Goal: Task Accomplishment & Management: Manage account settings

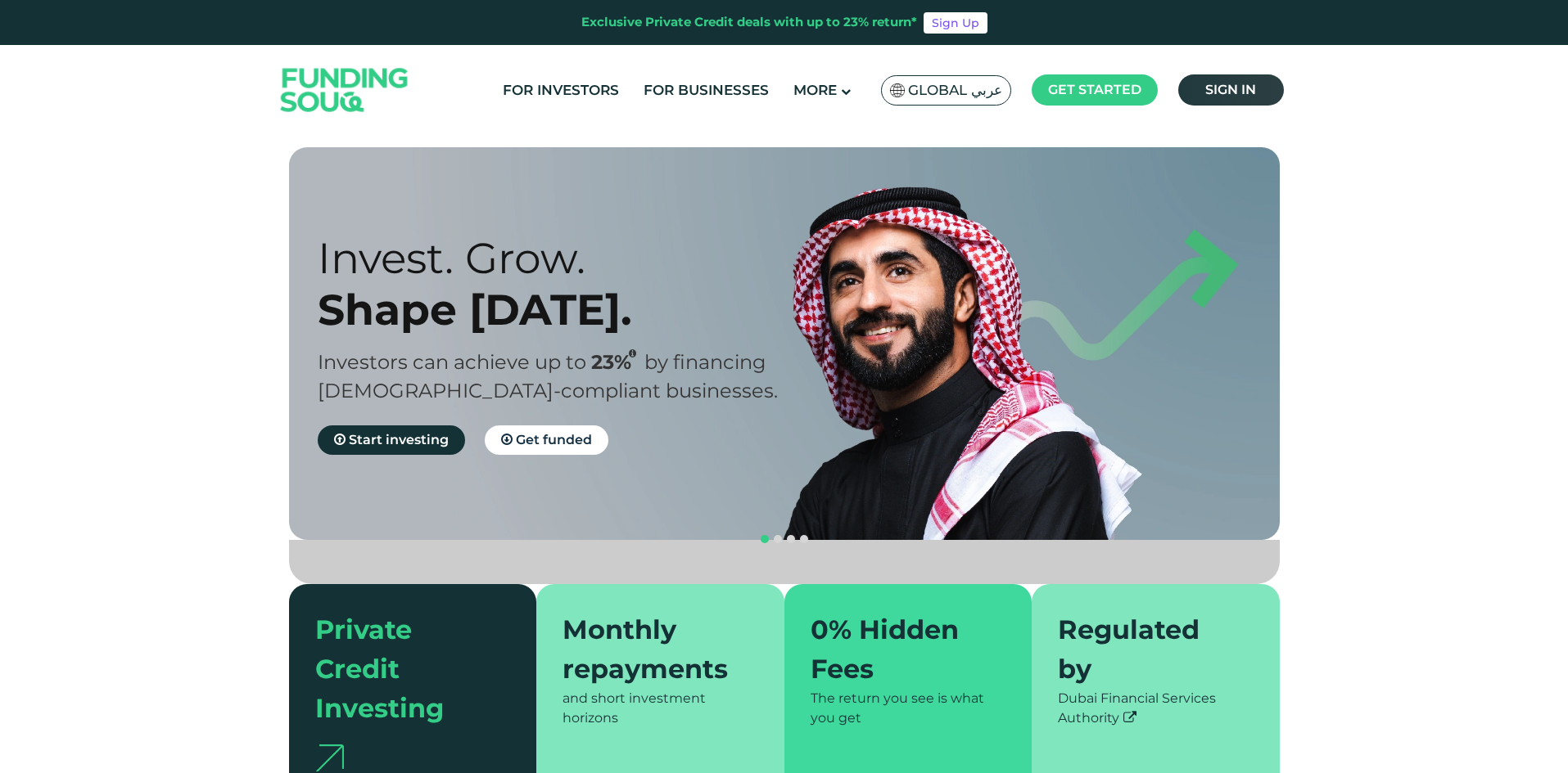
click at [1226, 83] on span "Sign in" at bounding box center [1230, 89] width 50 height 16
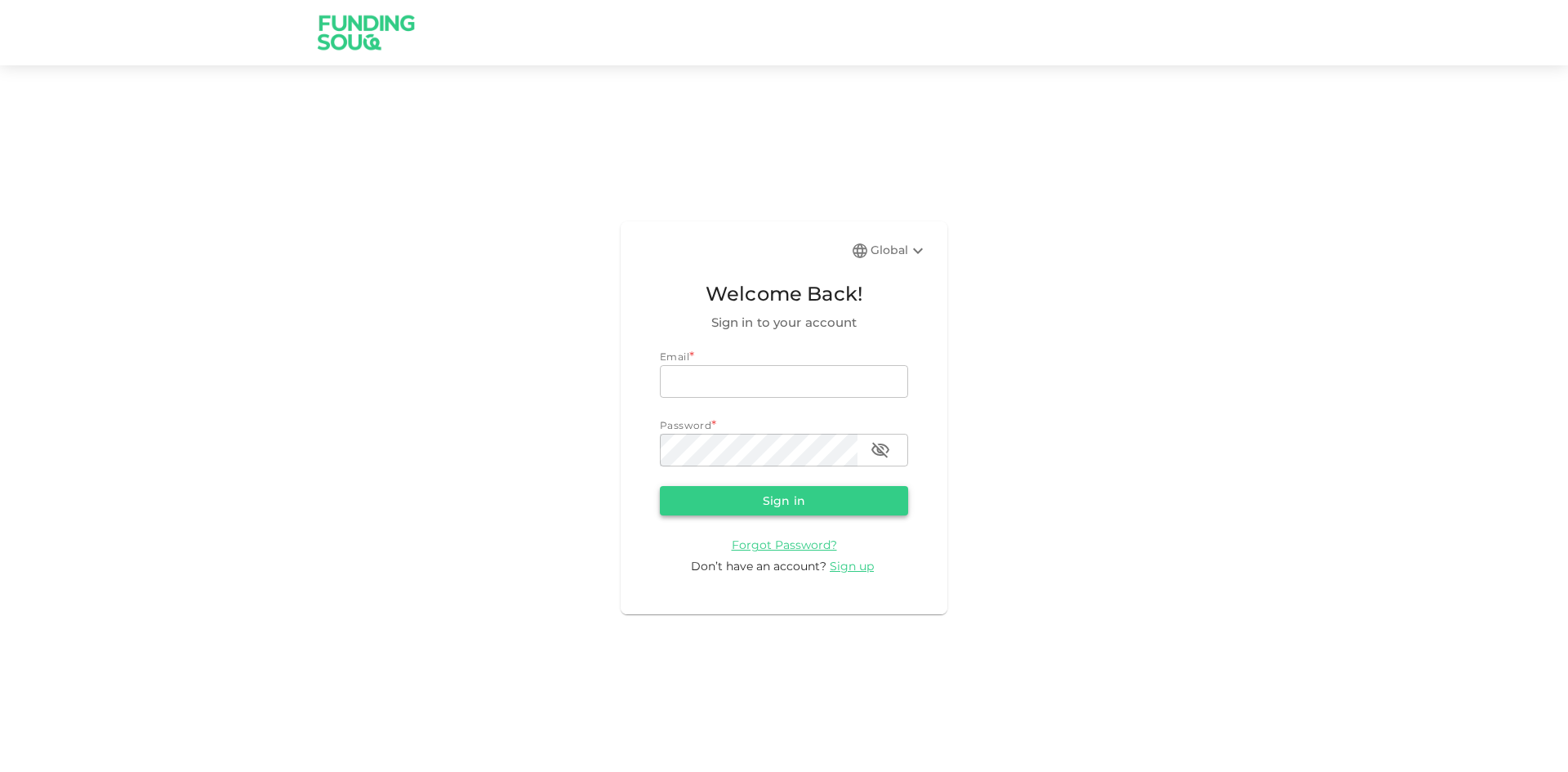
type input "mustafaalaany@yahoo.com"
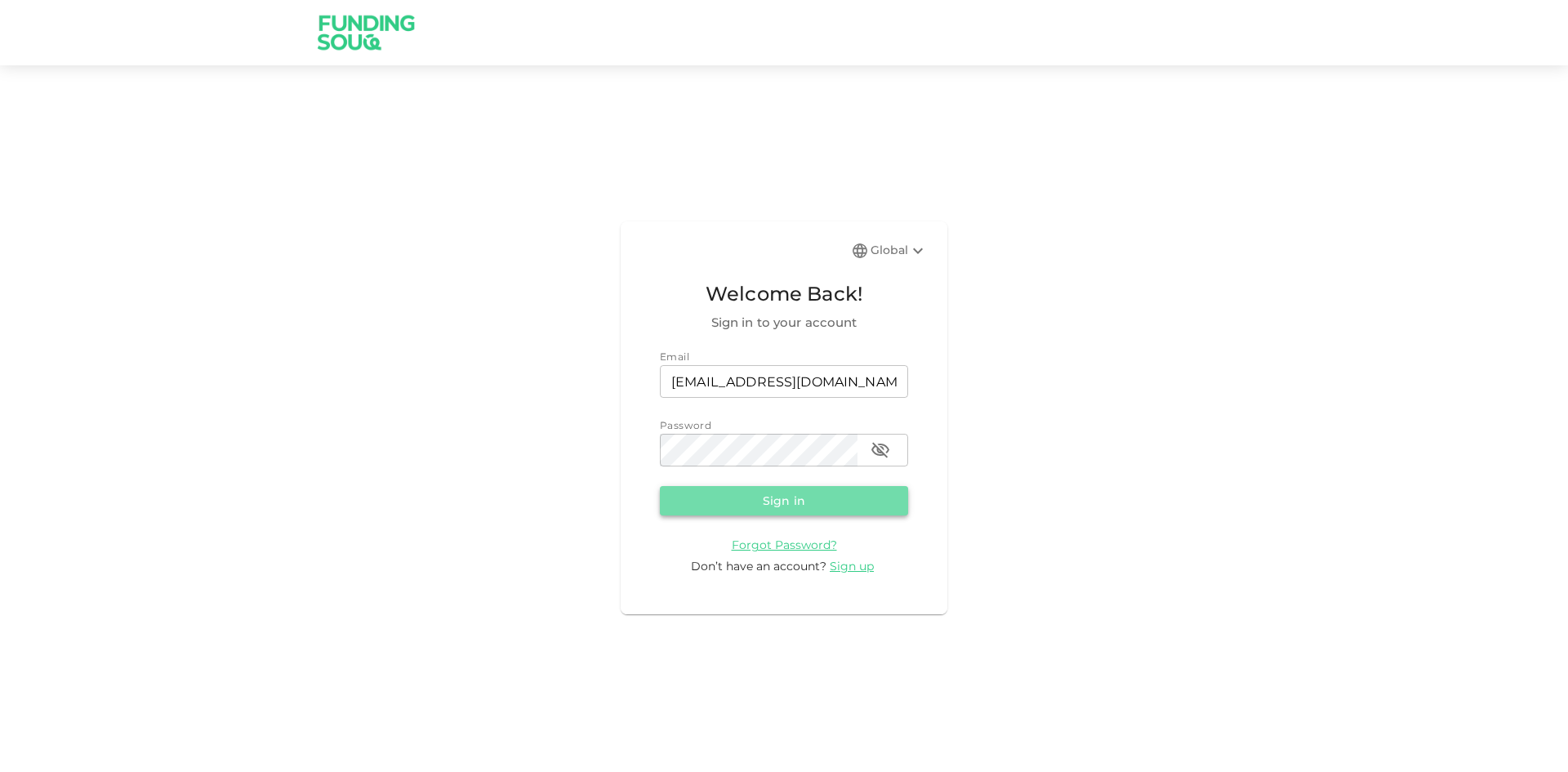
click at [767, 498] on button "Sign in" at bounding box center [784, 501] width 249 height 29
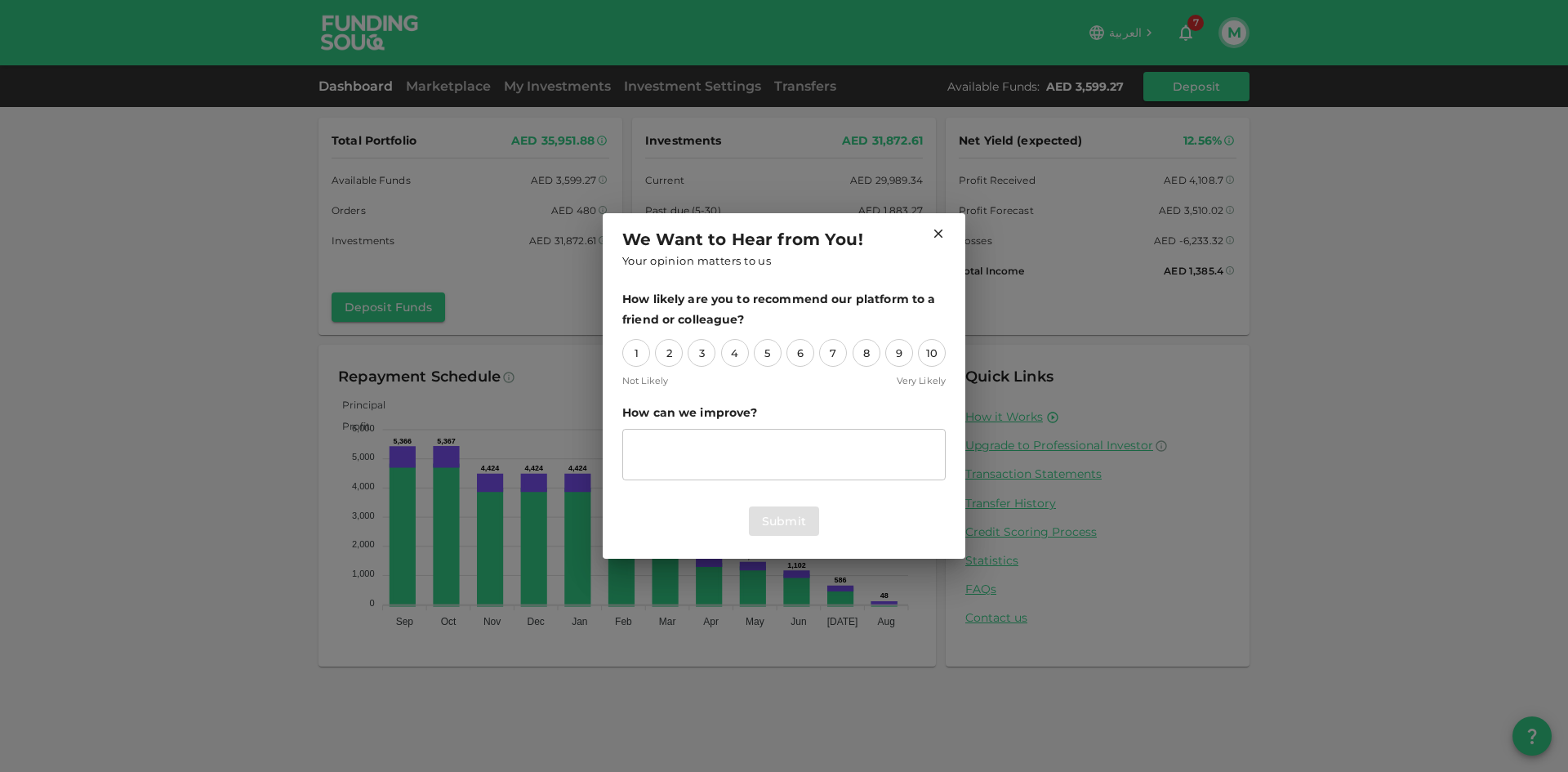
drag, startPoint x: 939, startPoint y: 234, endPoint x: 851, endPoint y: 229, distance: 88.1
click at [938, 234] on icon at bounding box center [939, 234] width 9 height 9
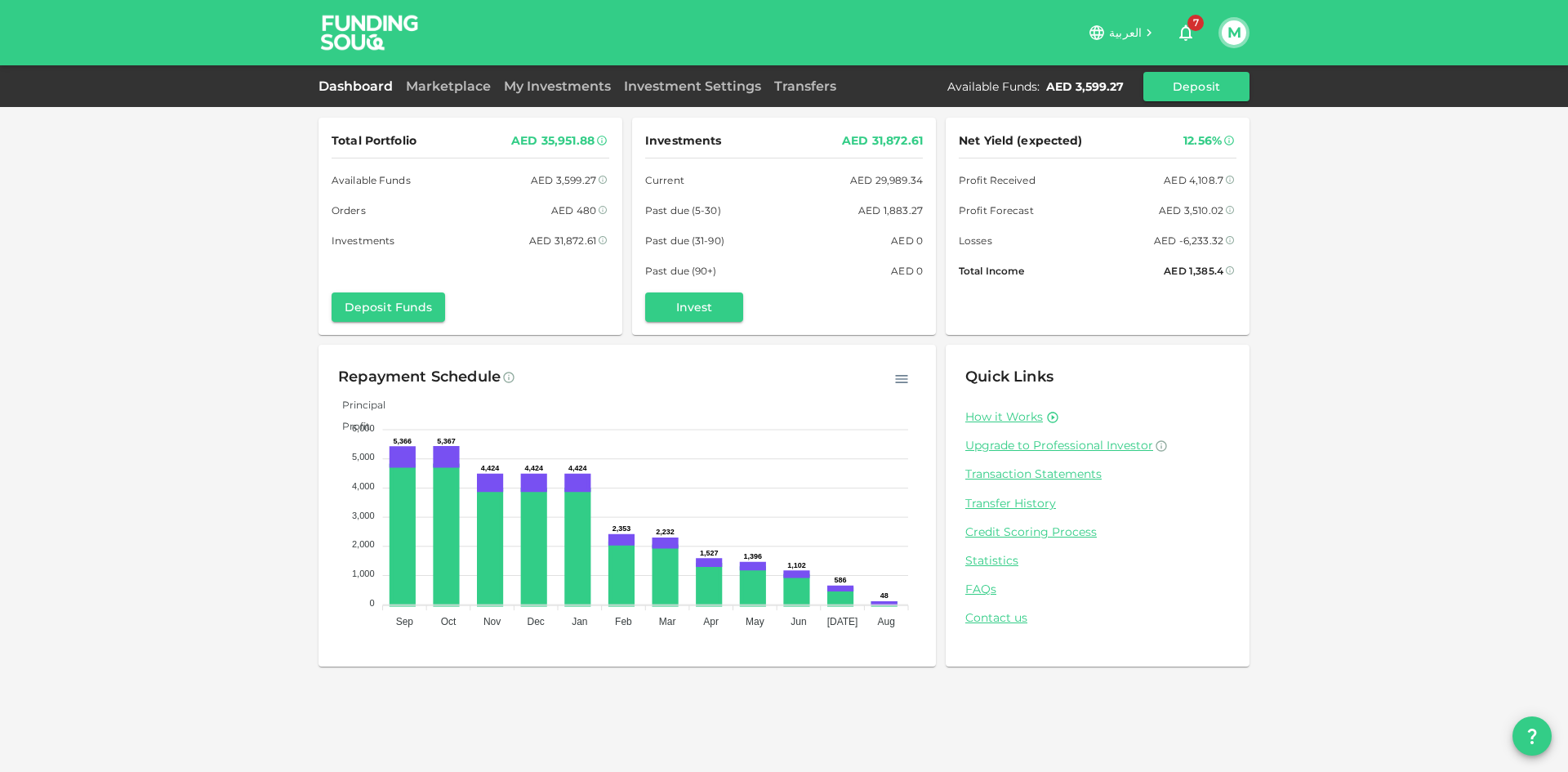
click at [360, 85] on link "Dashboard" at bounding box center [358, 86] width 80 height 16
click at [1196, 26] on span "7" at bounding box center [1196, 23] width 16 height 16
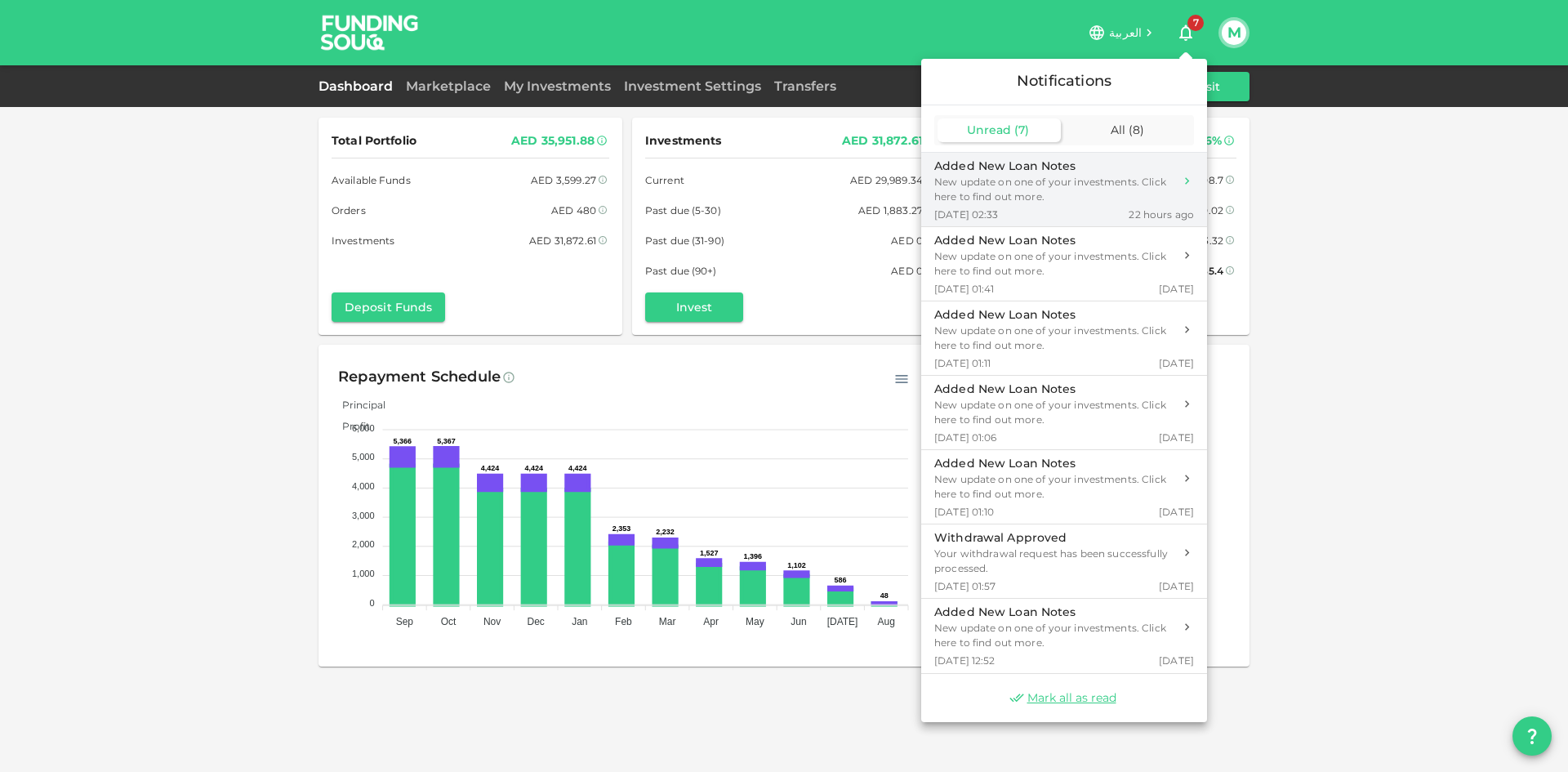
click at [1069, 188] on div "New update on one of your investments. Click here to find out more." at bounding box center [1054, 189] width 240 height 29
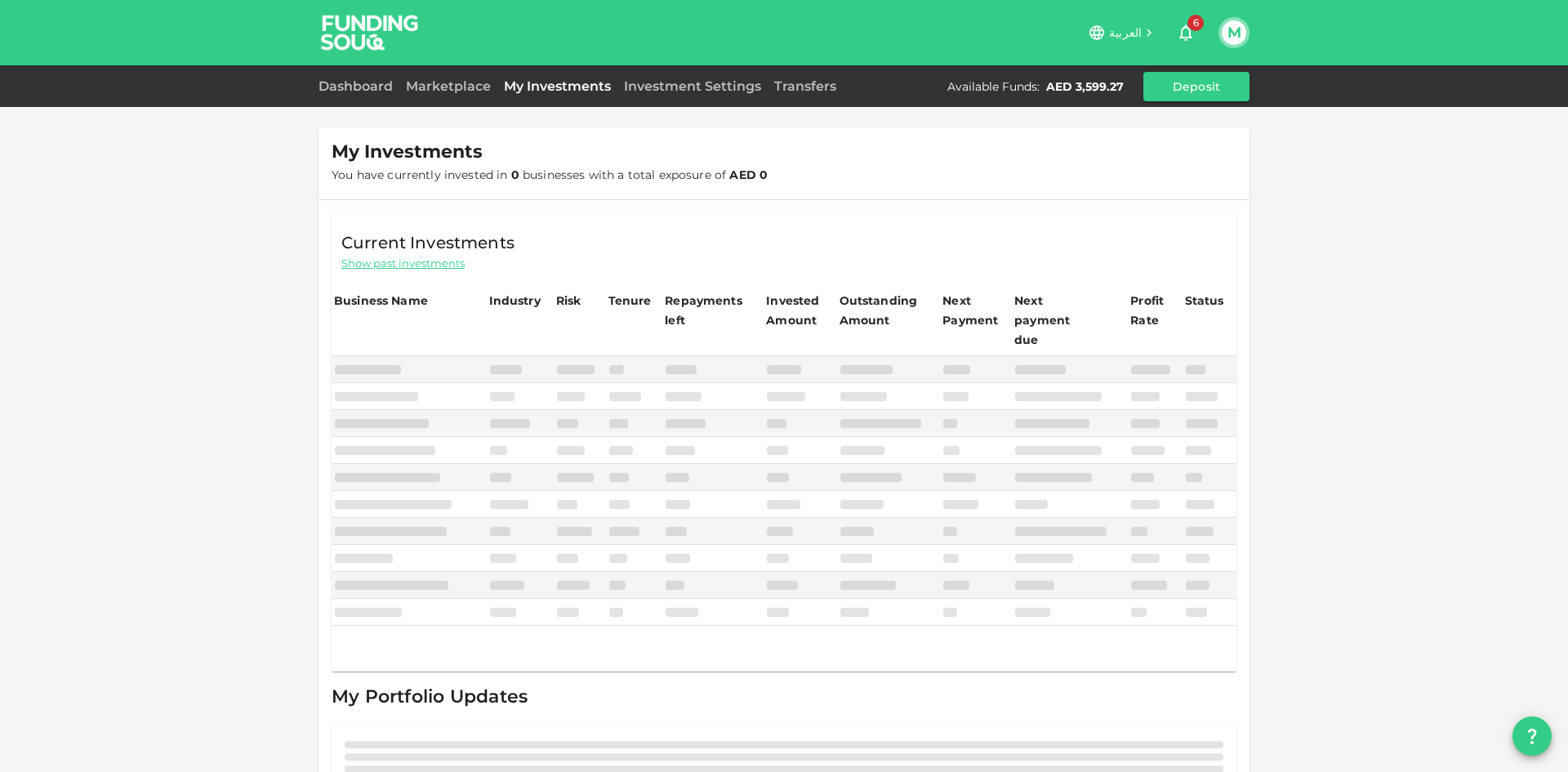
click at [1048, 253] on div at bounding box center [784, 386] width 1568 height 772
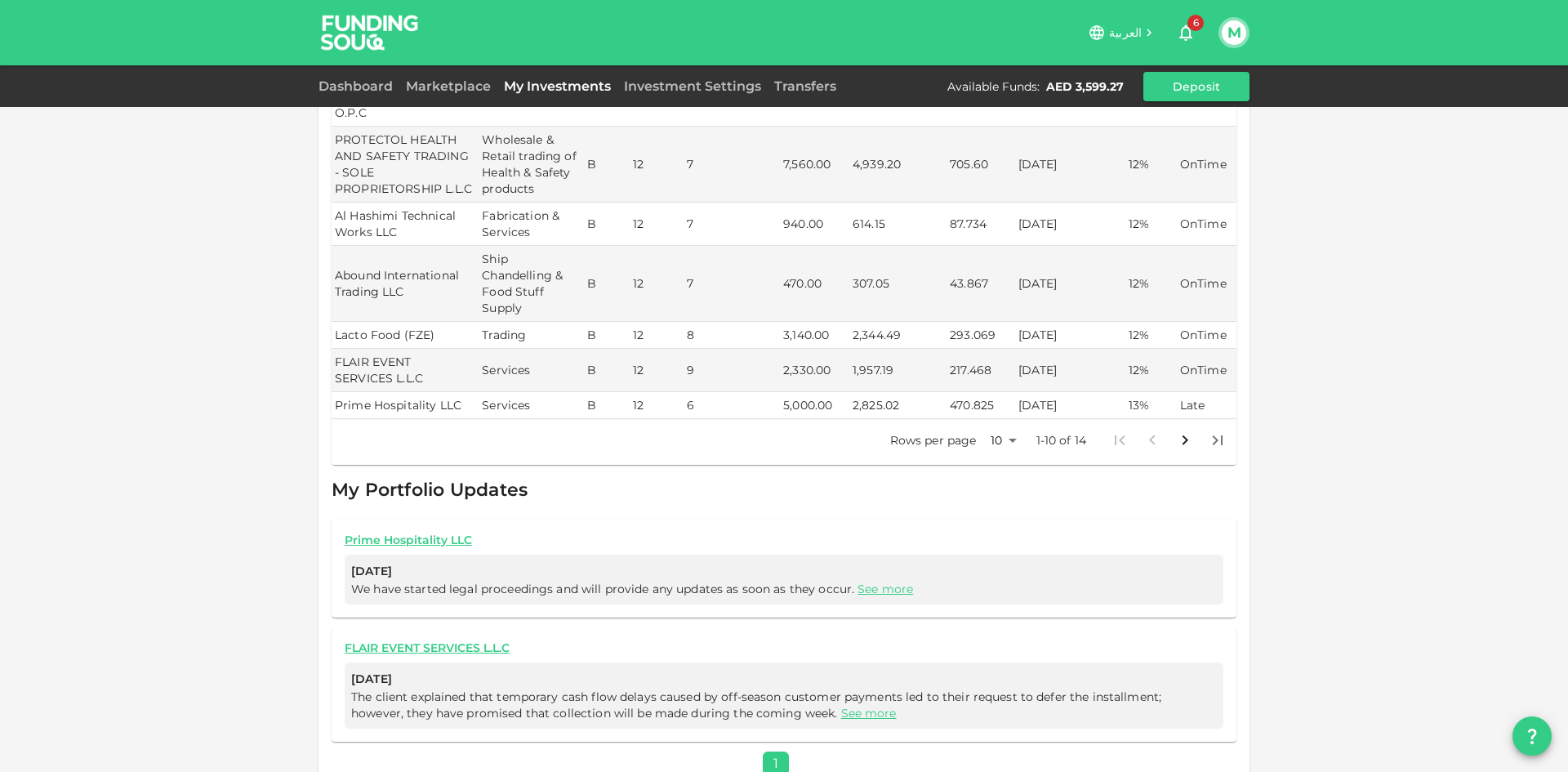
scroll to position [682, 0]
